Goal: Find specific page/section: Find specific page/section

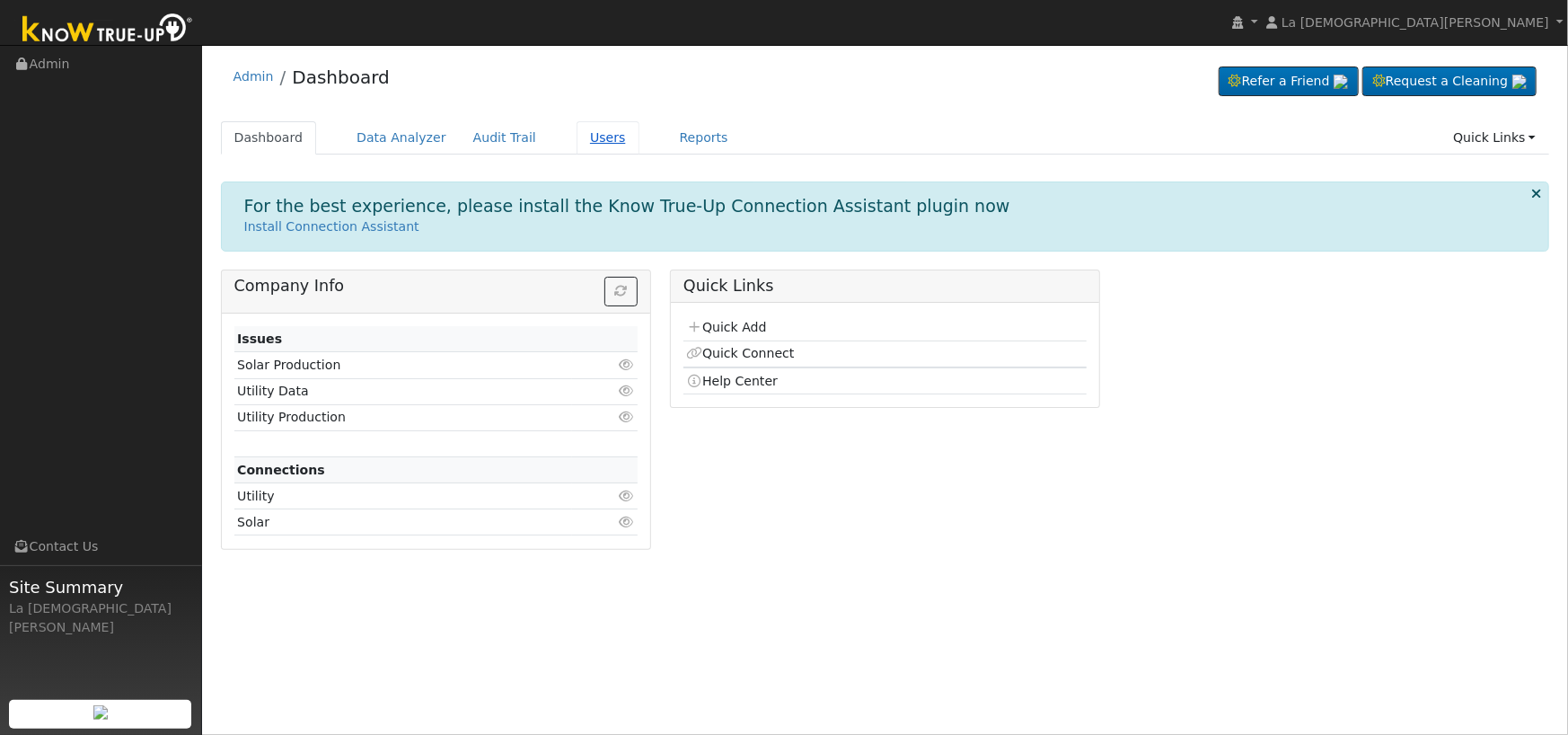
click at [582, 137] on link "Users" at bounding box center [608, 138] width 63 height 33
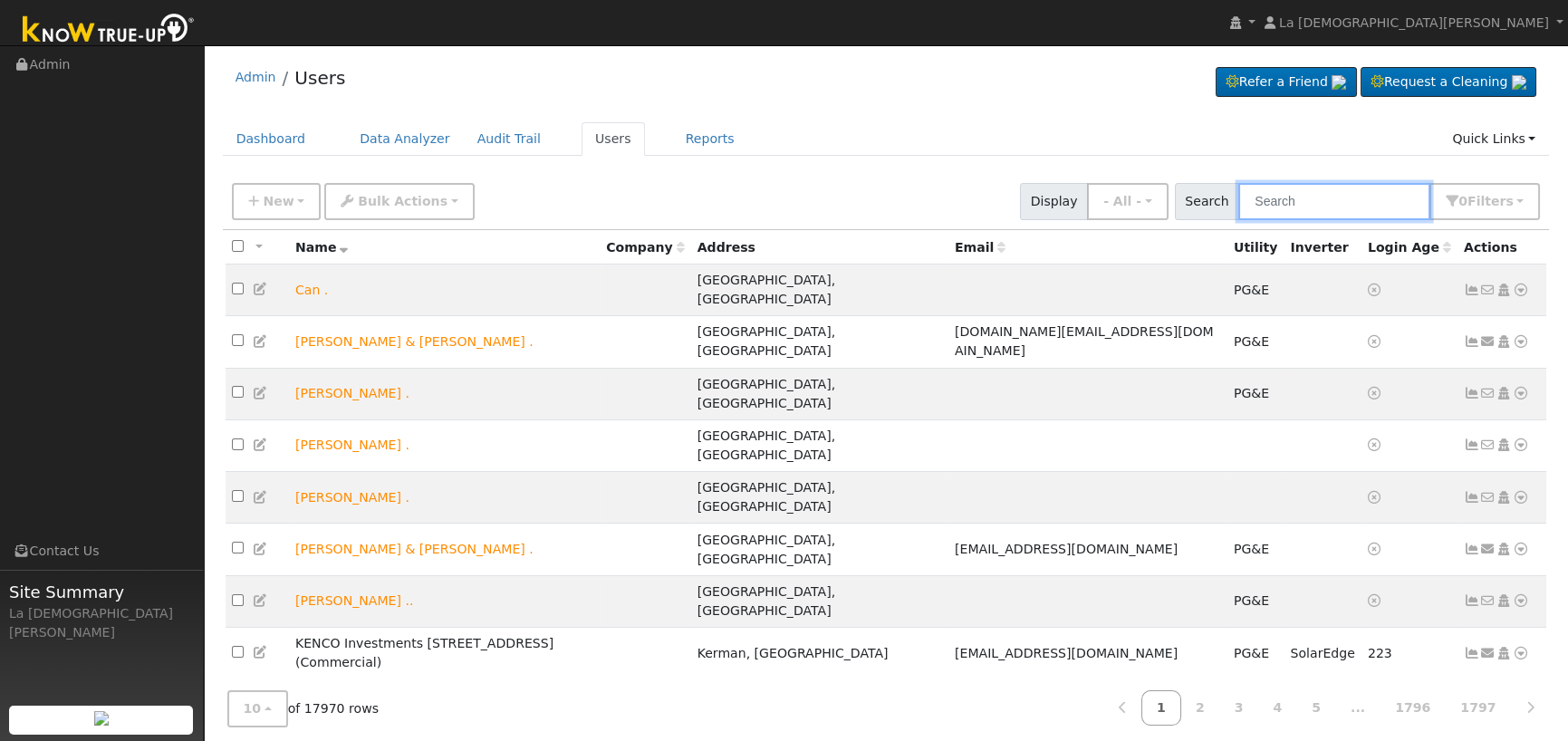
paste input "5592919246"
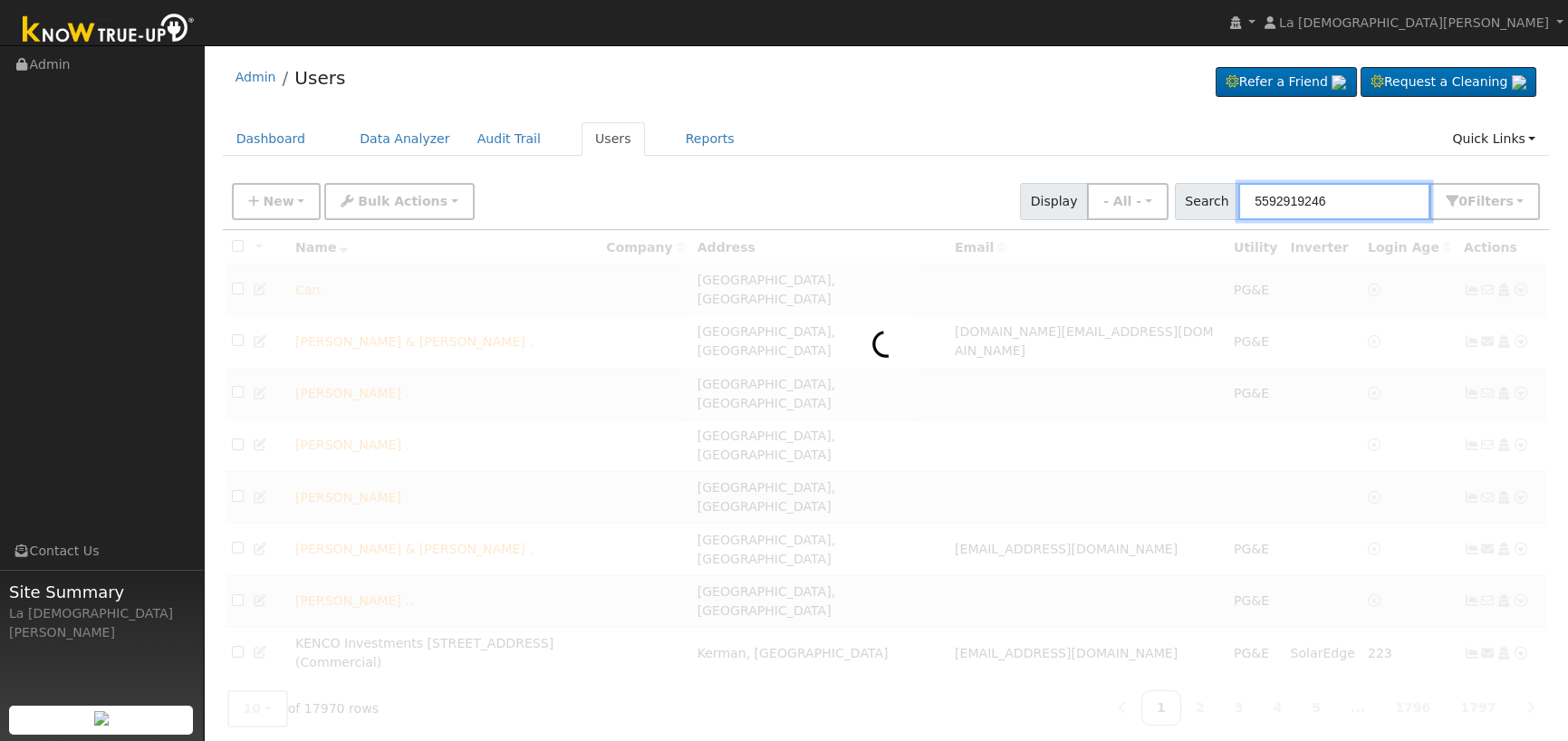
click at [1351, 199] on input "5592919246" at bounding box center [1335, 201] width 192 height 37
type input "5"
drag, startPoint x: 592, startPoint y: 133, endPoint x: 643, endPoint y: 135, distance: 51.0
click at [592, 133] on link "Users" at bounding box center [613, 139] width 64 height 34
click at [288, 138] on link "Dashboard" at bounding box center [271, 139] width 97 height 34
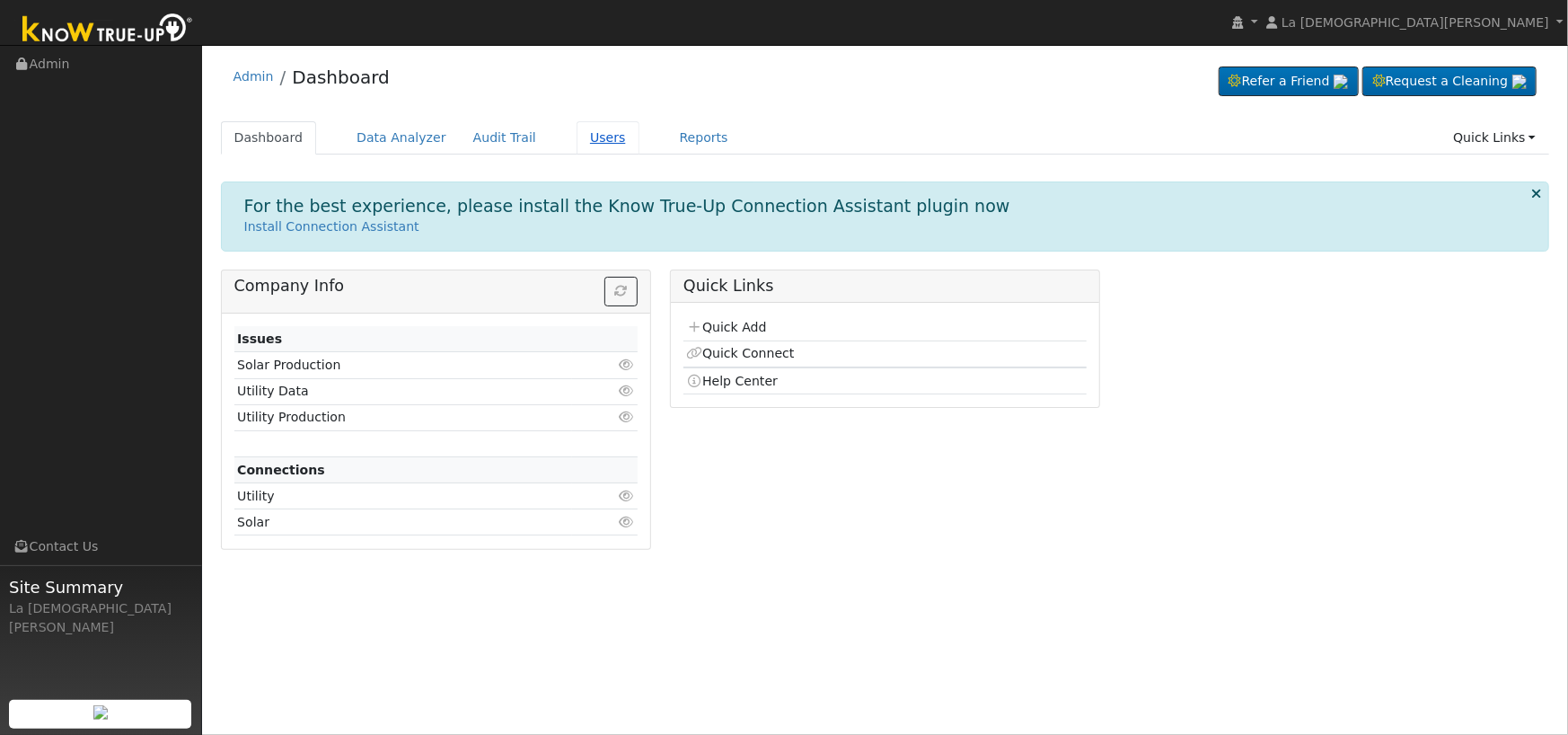
click at [577, 139] on link "Users" at bounding box center [608, 138] width 63 height 33
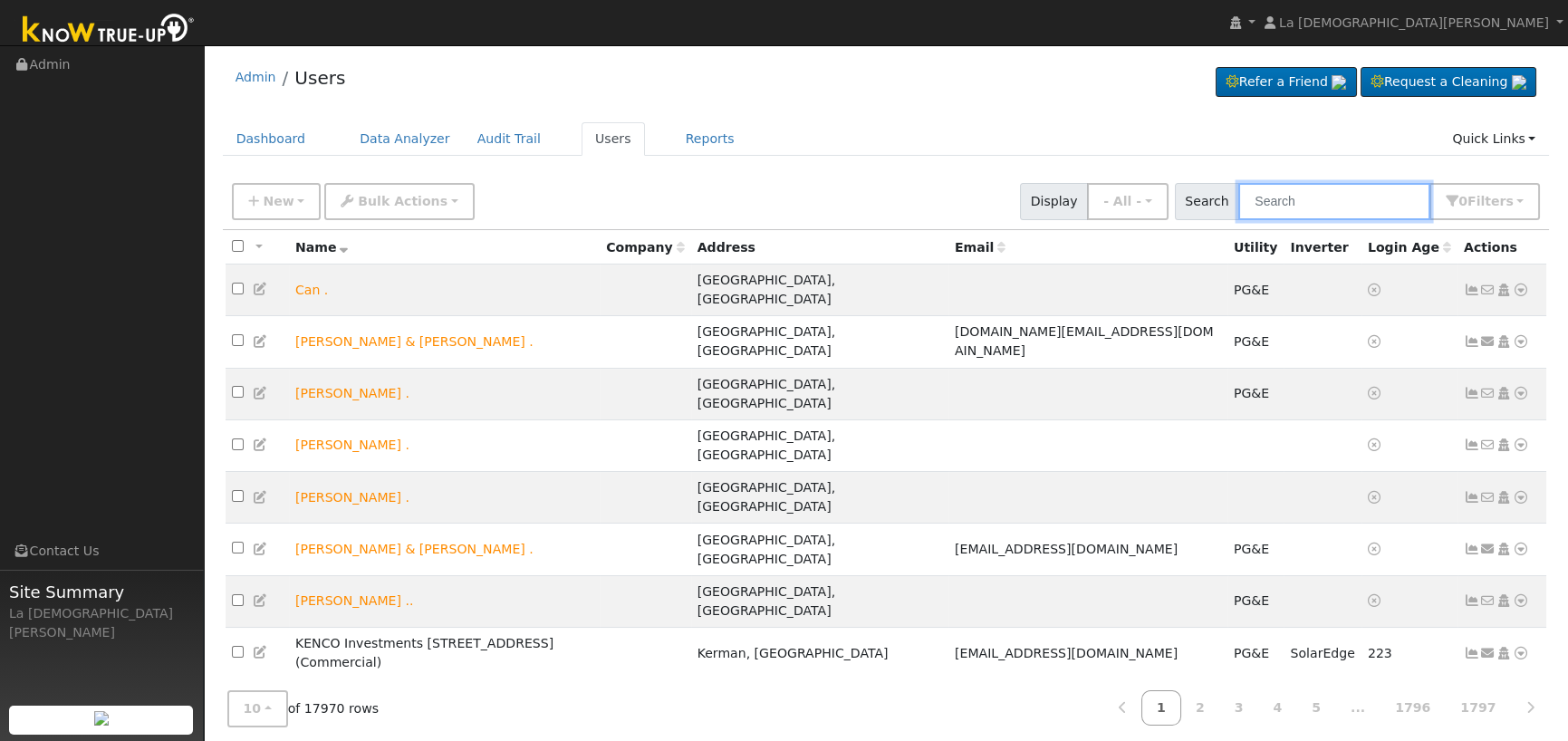
paste input "5592919246"
type input "5592919246"
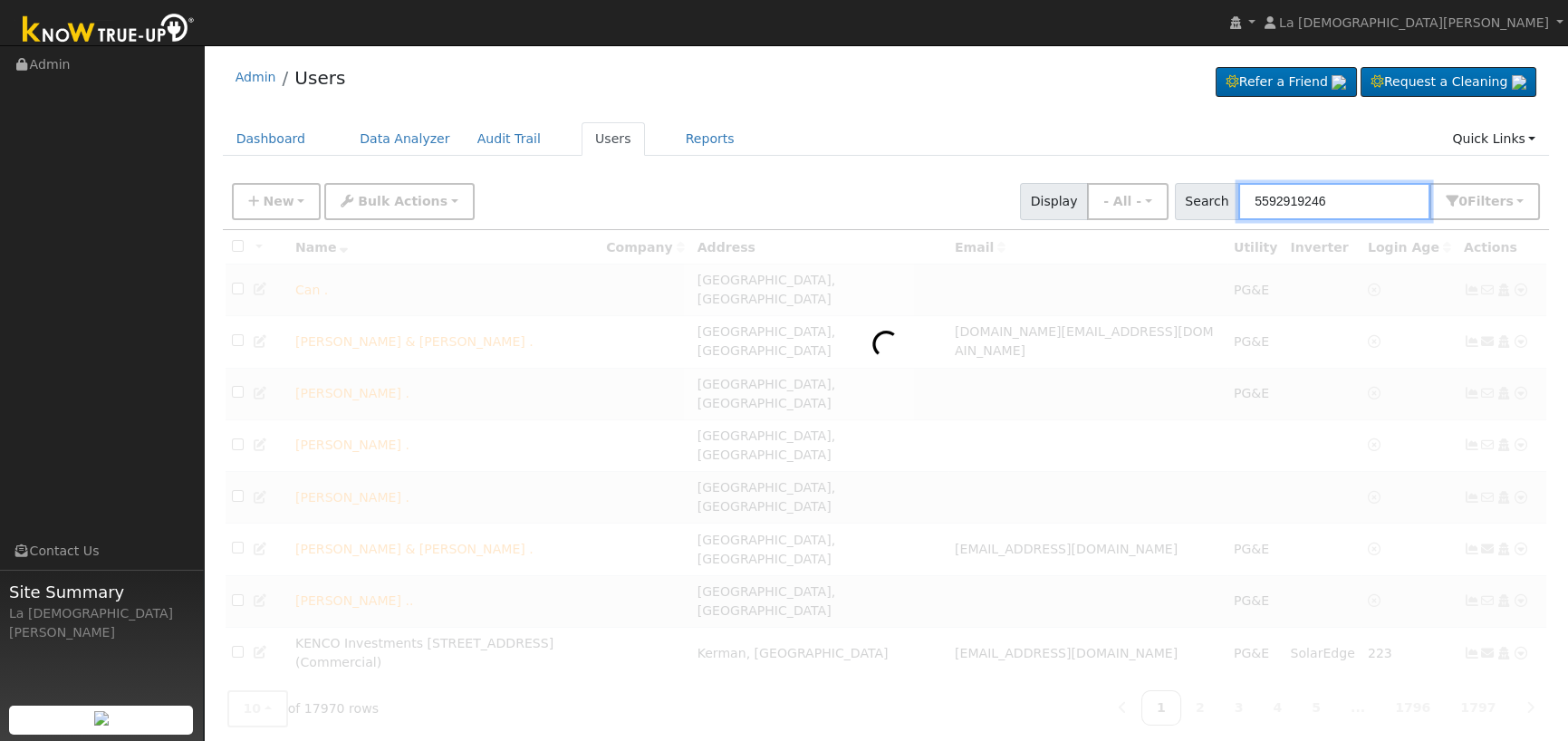
drag, startPoint x: 1353, startPoint y: 206, endPoint x: 1132, endPoint y: 180, distance: 222.5
click at [1132, 180] on div "New Add User Quick Add Quick Connect Quick Convert Lead Bulk Actions Send Email…" at bounding box center [887, 199] width 1316 height 44
click at [1202, 109] on div "Admin Users Refer a Friend Request a Cleaning" at bounding box center [887, 82] width 1328 height 55
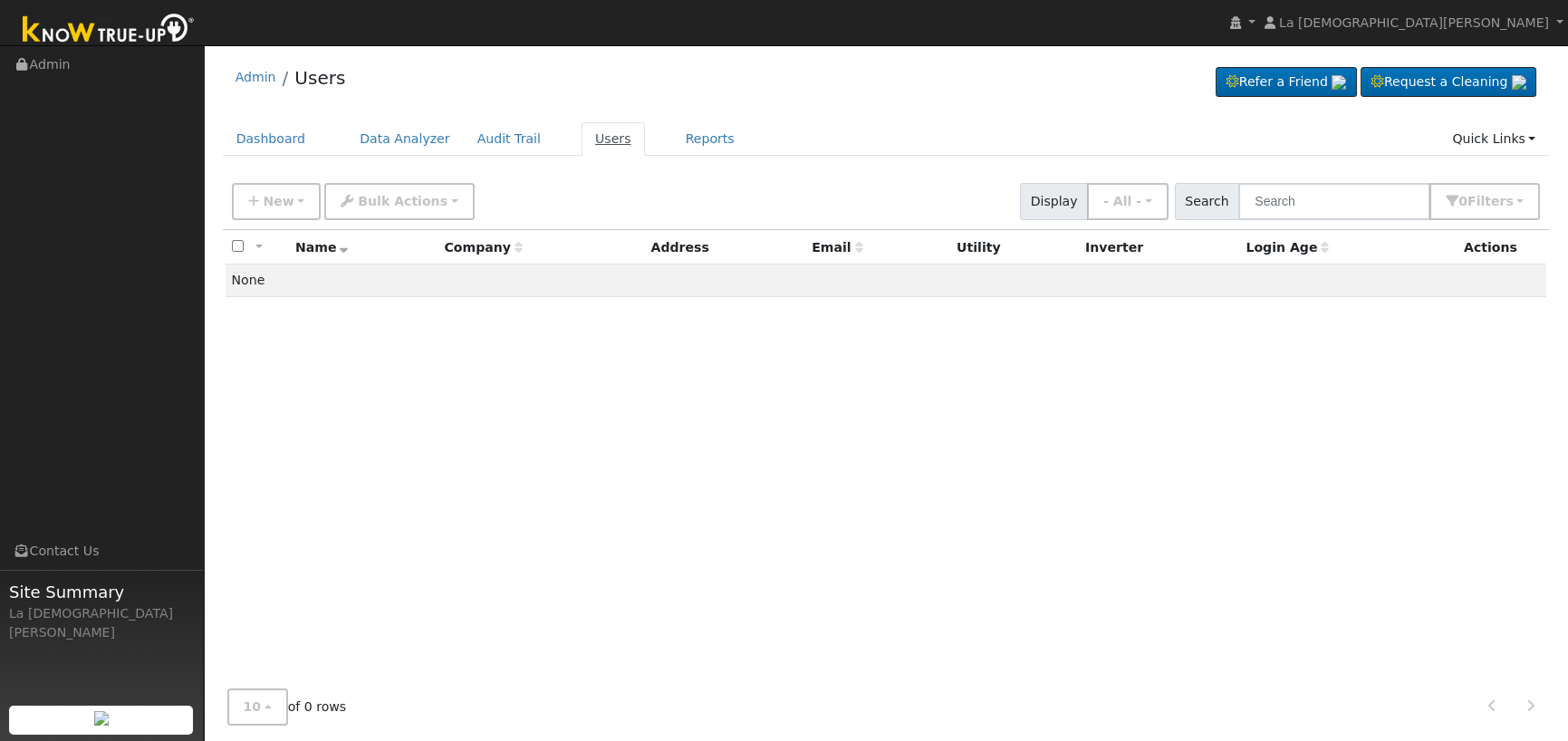
click at [582, 144] on link "Users" at bounding box center [613, 139] width 64 height 34
